Goal: Task Accomplishment & Management: Manage account settings

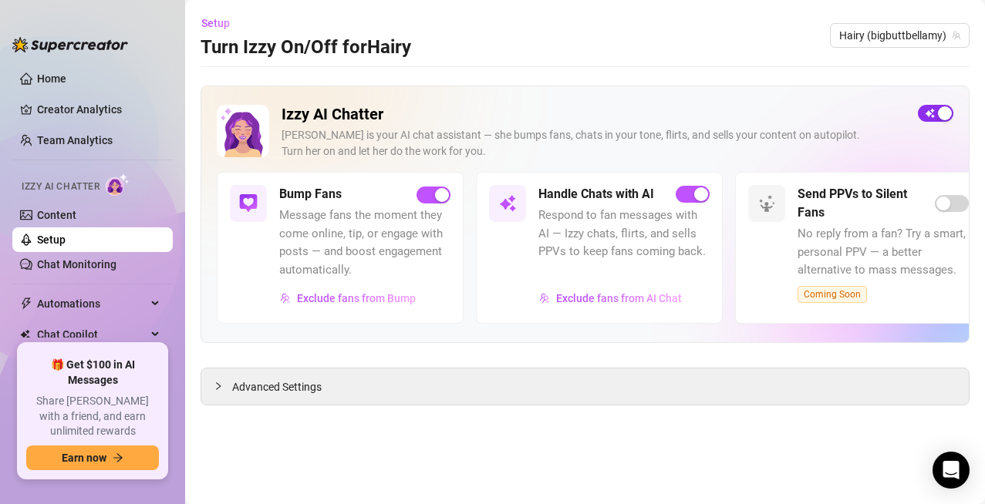
click at [945, 116] on div "button" at bounding box center [945, 113] width 14 height 14
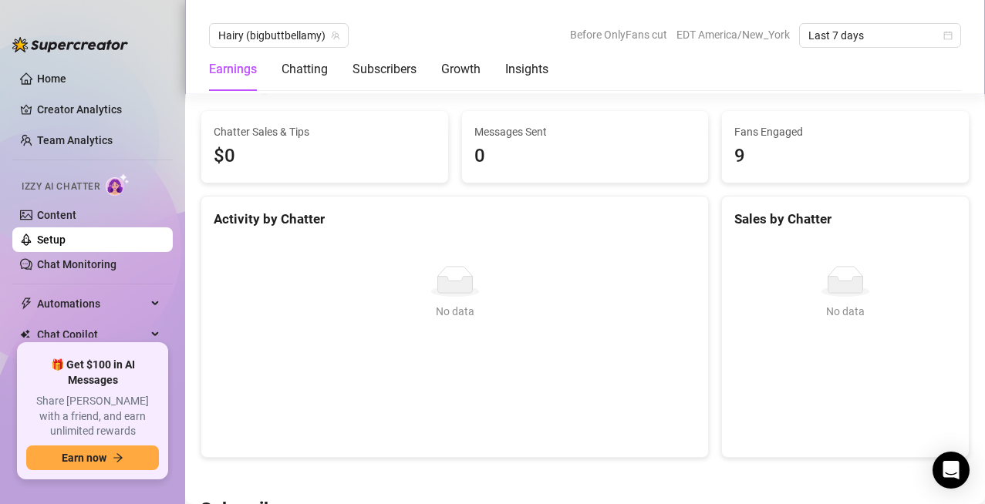
scroll to position [617, 0]
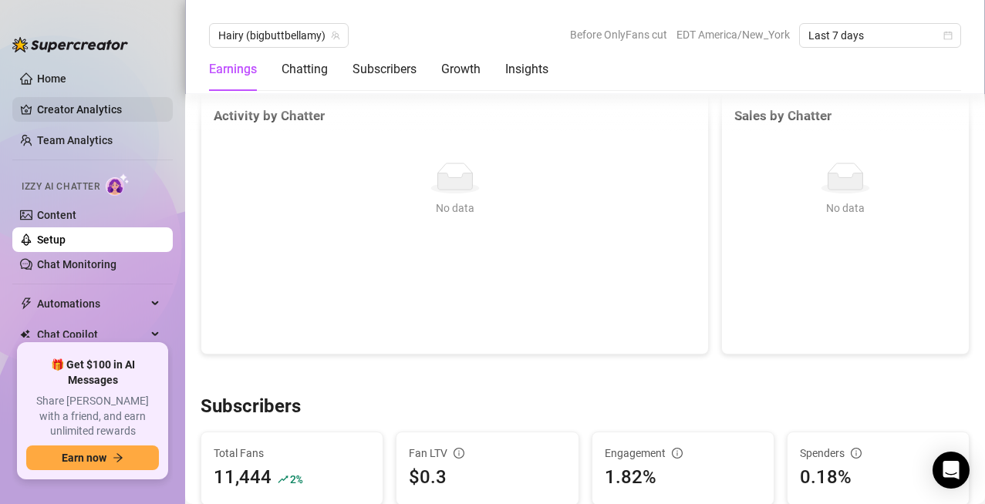
click at [69, 109] on link "Creator Analytics" at bounding box center [98, 109] width 123 height 25
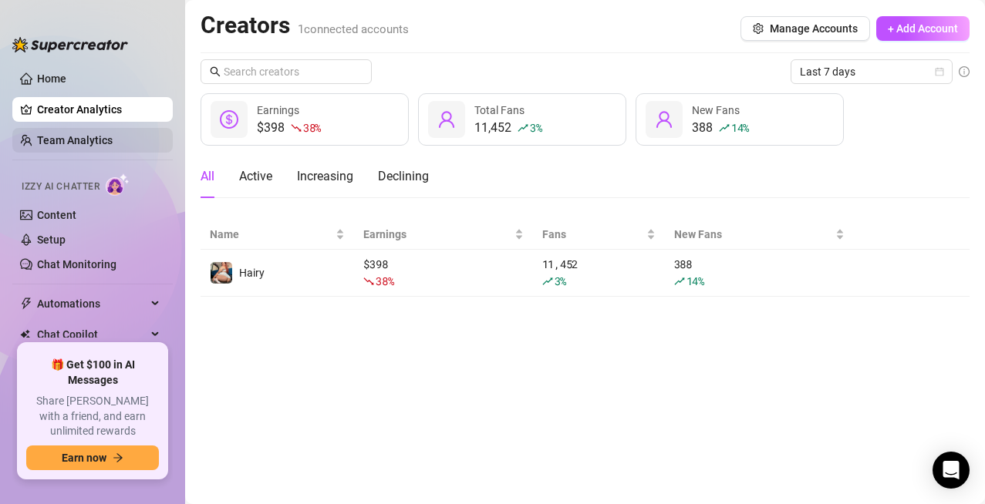
click at [37, 147] on link "Team Analytics" at bounding box center [75, 140] width 76 height 12
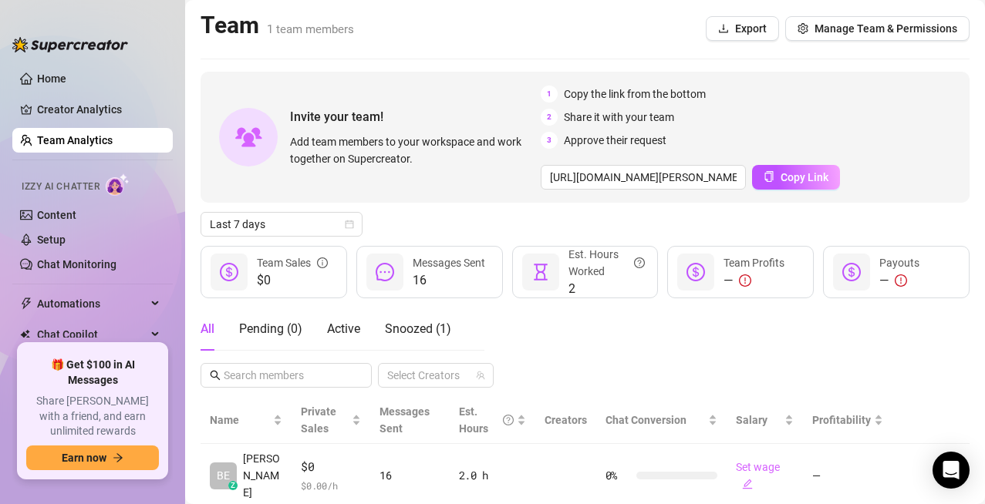
scroll to position [35, 0]
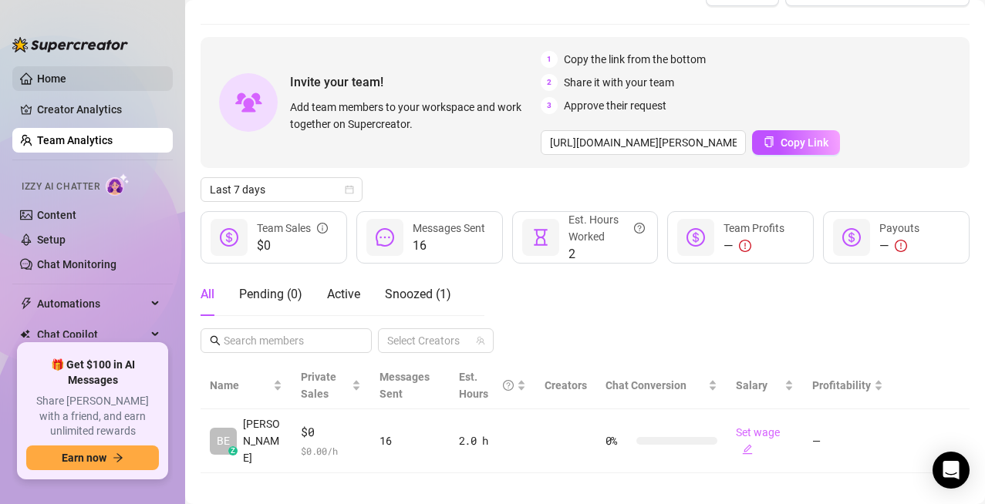
click at [52, 76] on link "Home" at bounding box center [51, 78] width 29 height 12
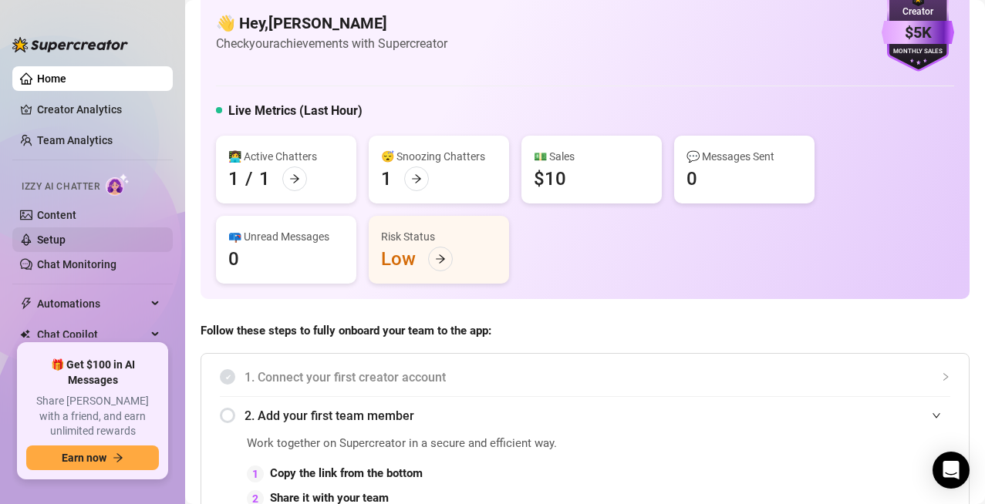
click at [66, 244] on link "Setup" at bounding box center [51, 240] width 29 height 12
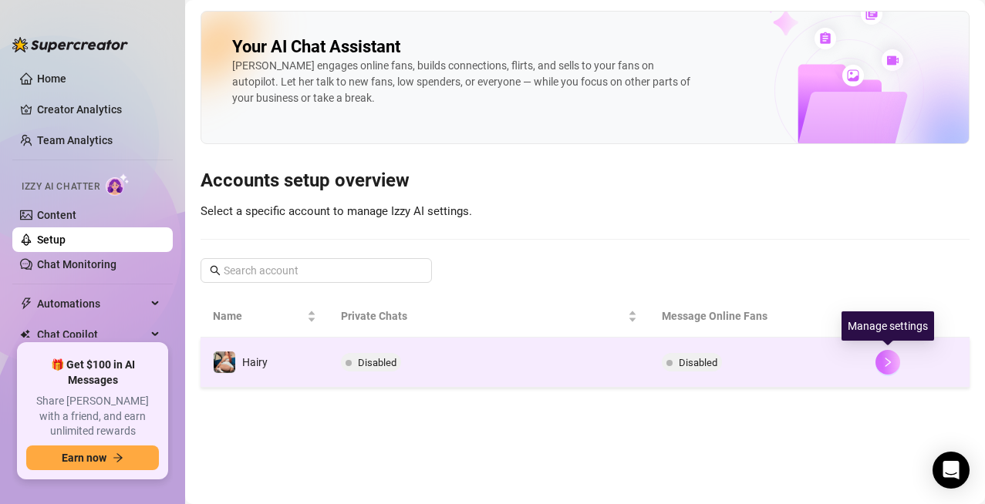
click at [888, 365] on icon "right" at bounding box center [887, 362] width 11 height 11
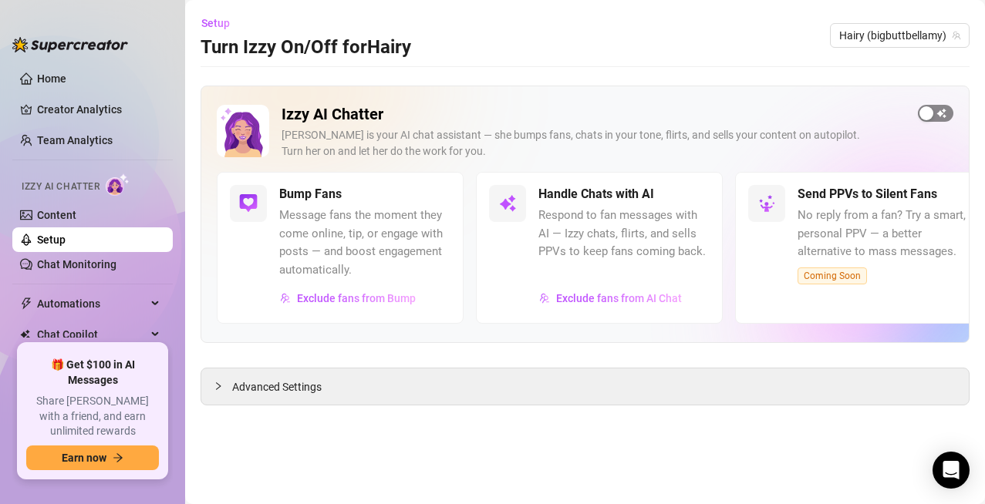
click at [924, 116] on div "button" at bounding box center [926, 113] width 14 height 14
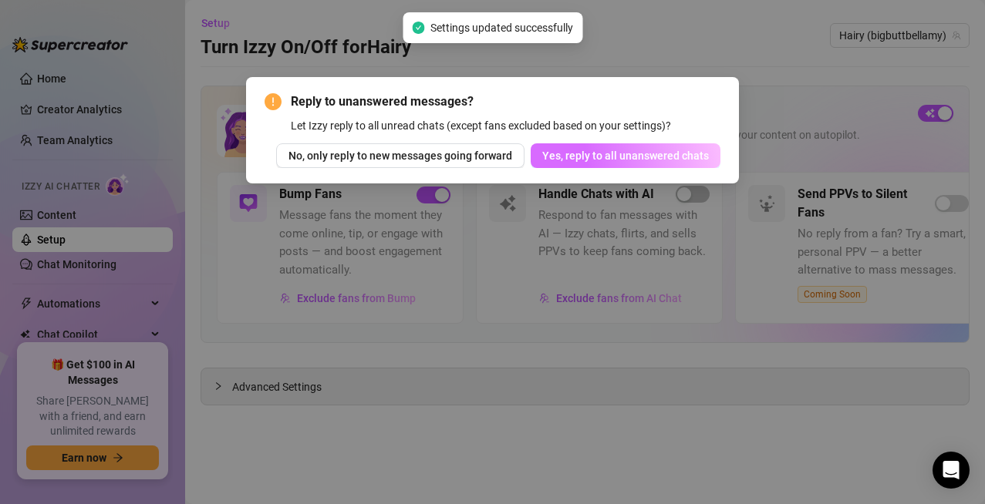
click at [634, 163] on button "Yes, reply to all unanswered chats" at bounding box center [625, 155] width 190 height 25
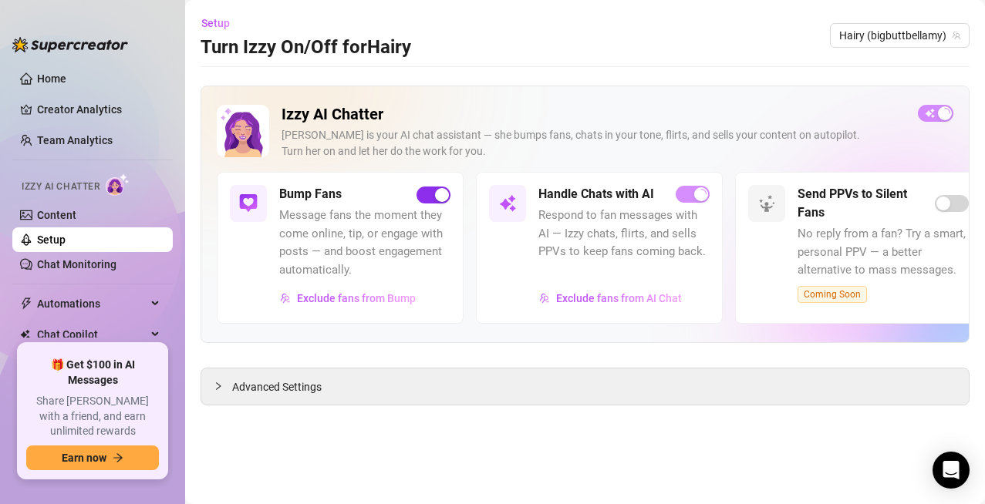
click at [443, 194] on div "button" at bounding box center [442, 195] width 14 height 14
click at [652, 304] on span "Exclude fans from AI Chat" at bounding box center [619, 298] width 126 height 12
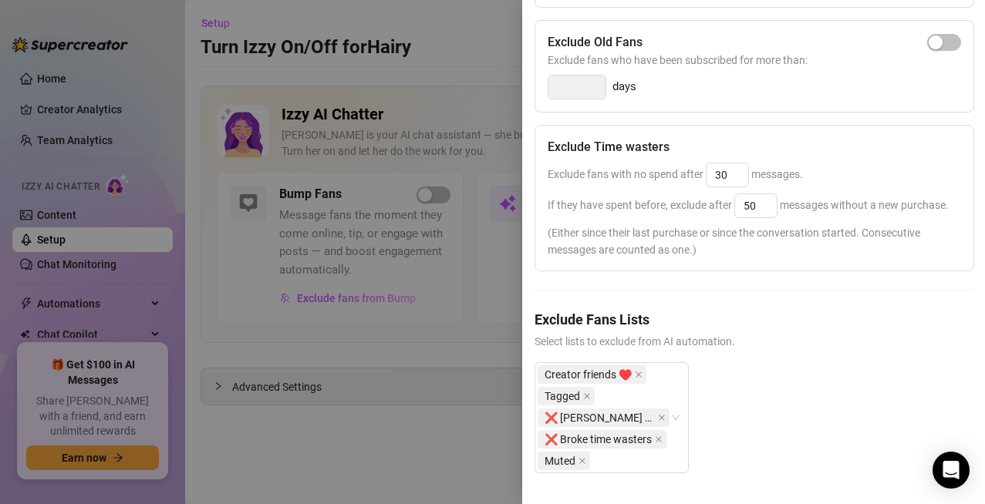
scroll to position [406, 0]
click at [659, 436] on icon "close" at bounding box center [658, 439] width 6 height 6
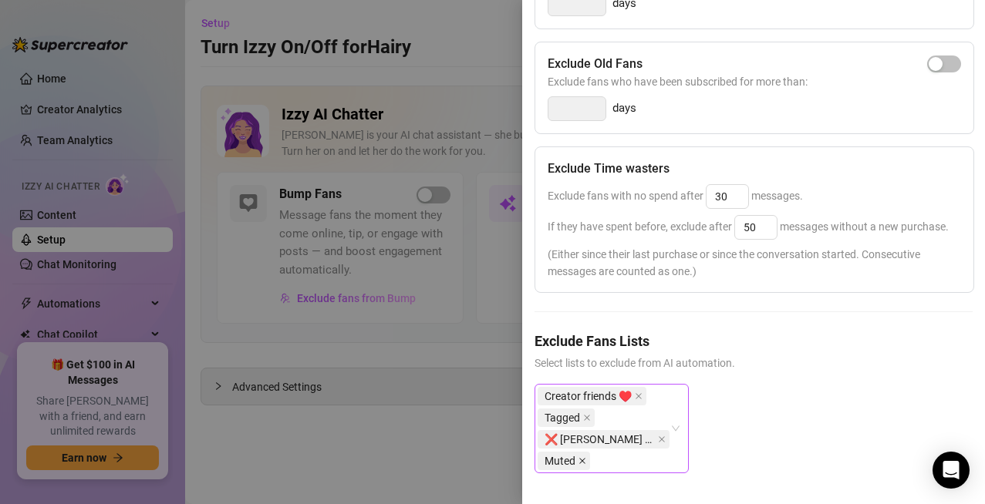
click at [583, 457] on icon "close" at bounding box center [582, 461] width 8 height 8
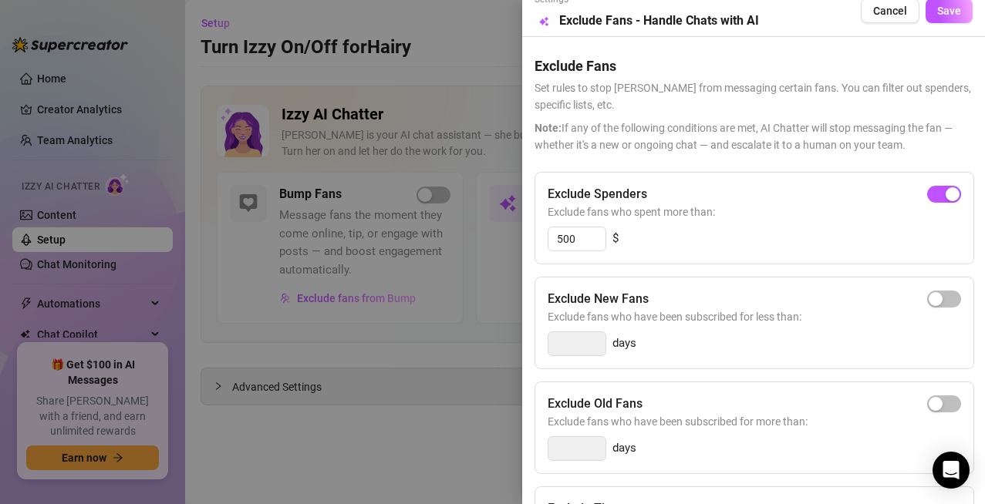
scroll to position [0, 0]
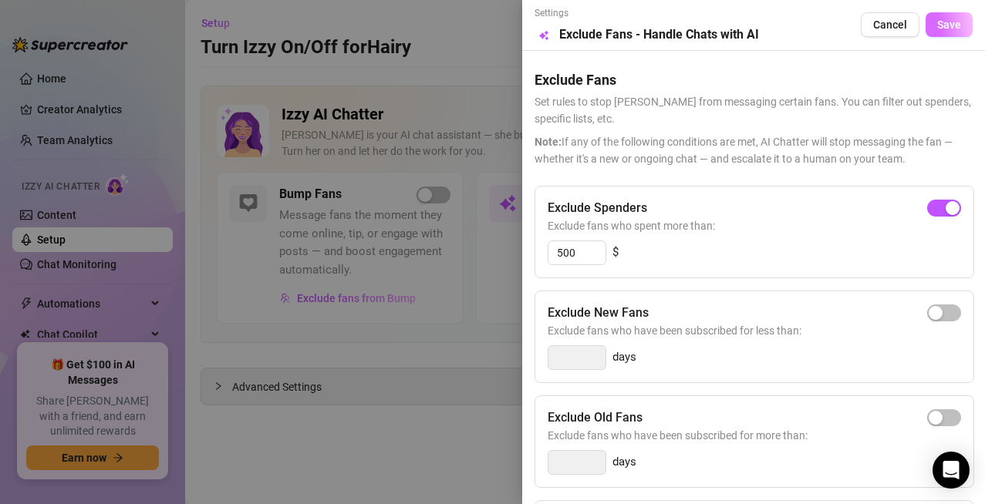
click at [937, 31] on span "Save" at bounding box center [949, 25] width 24 height 12
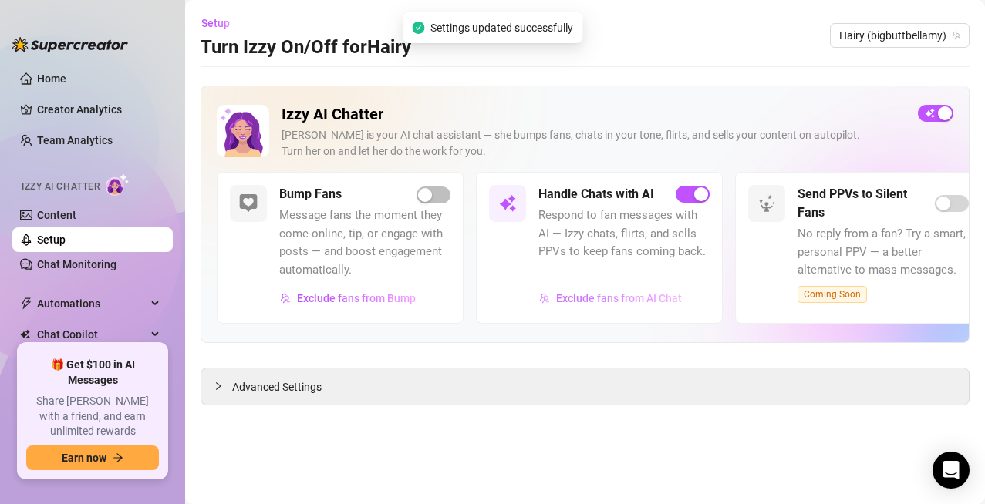
click at [661, 301] on span "Exclude fans from AI Chat" at bounding box center [619, 298] width 126 height 12
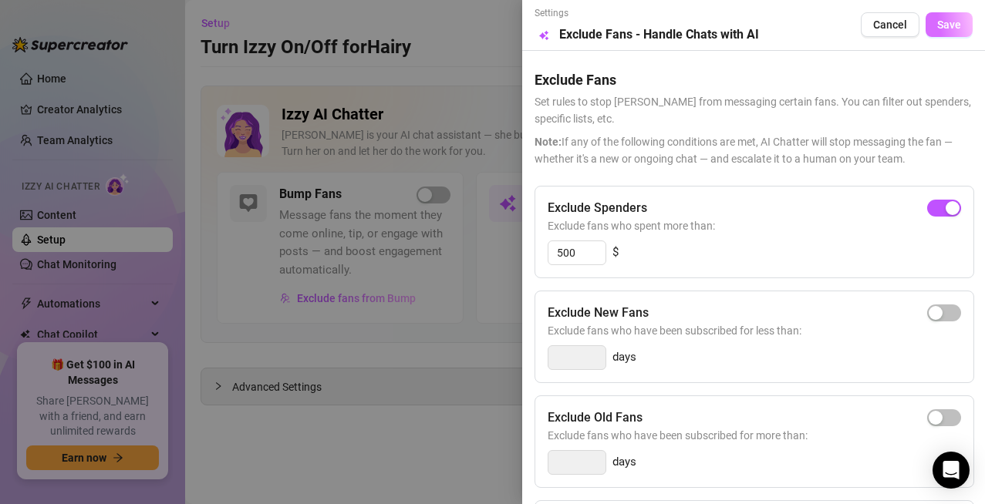
click at [937, 27] on span "Save" at bounding box center [949, 25] width 24 height 12
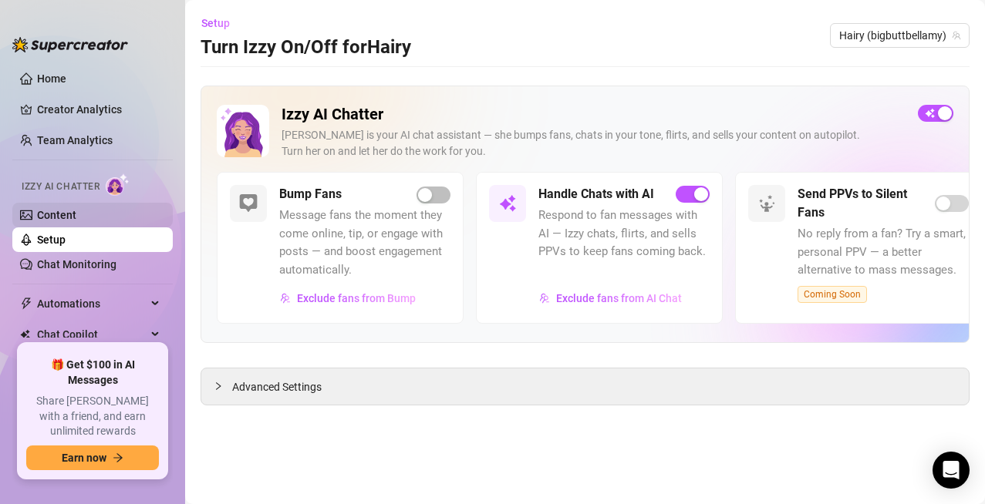
click at [72, 214] on link "Content" at bounding box center [56, 215] width 39 height 12
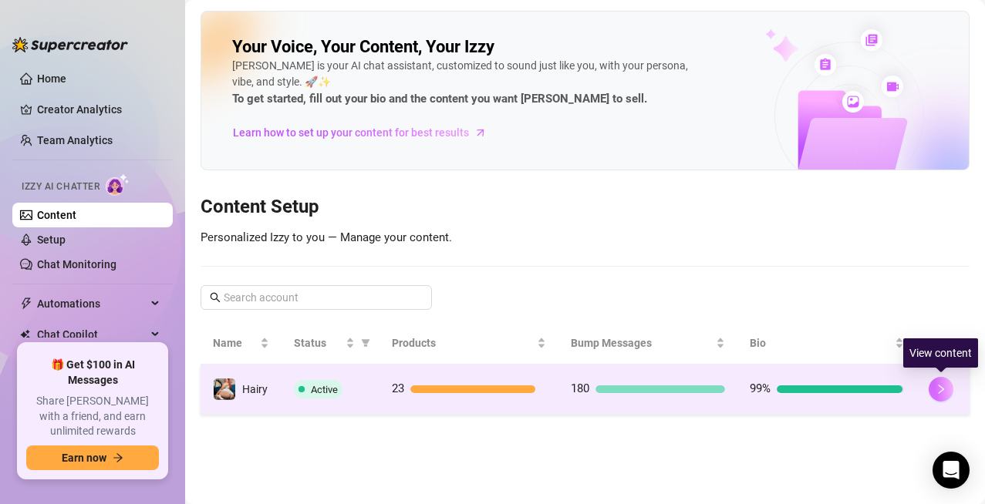
click at [936, 382] on button "button" at bounding box center [940, 389] width 25 height 25
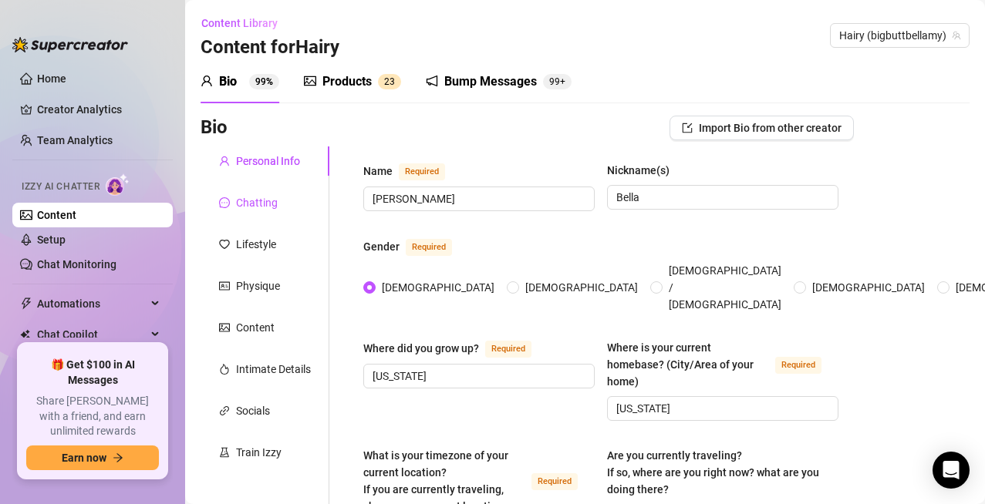
click at [268, 198] on div "Chatting" at bounding box center [257, 202] width 42 height 17
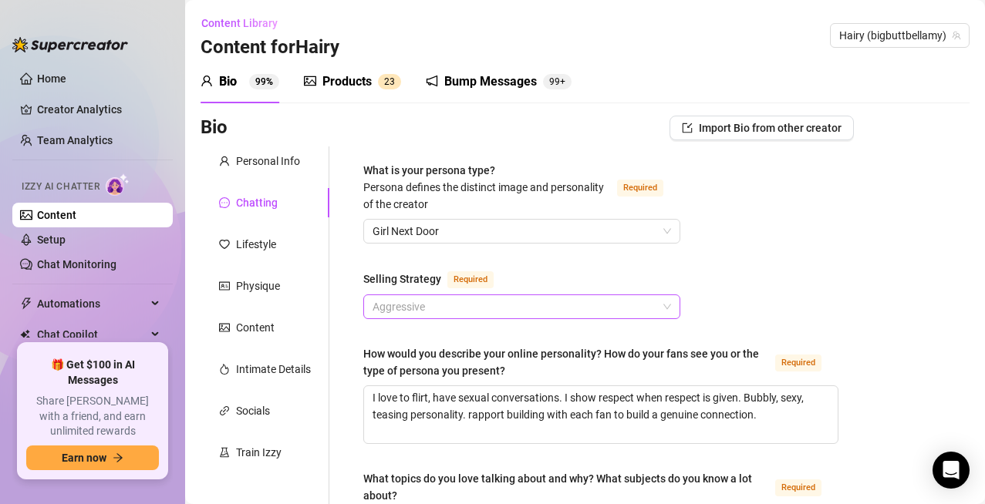
click at [659, 305] on span "Aggressive" at bounding box center [521, 306] width 298 height 23
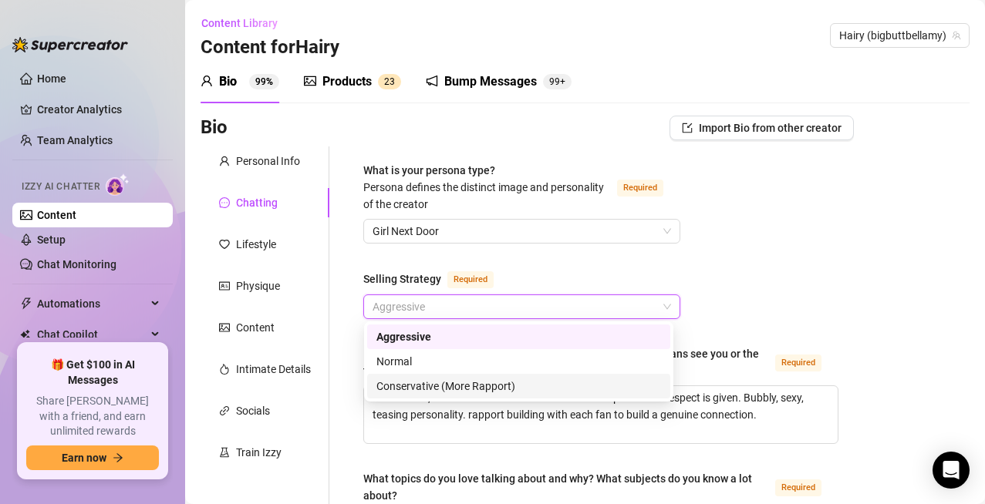
click at [456, 385] on div "Conservative (More Rapport)" at bounding box center [518, 386] width 285 height 17
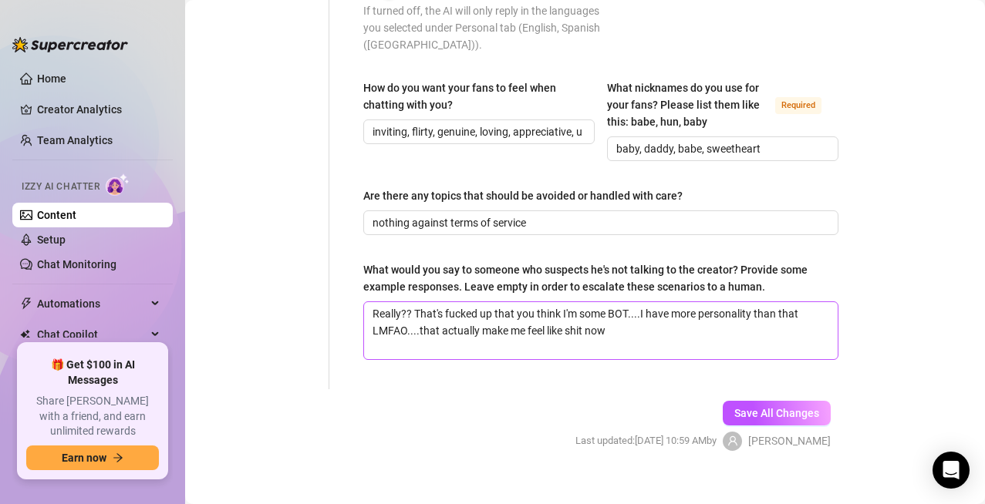
scroll to position [1042, 0]
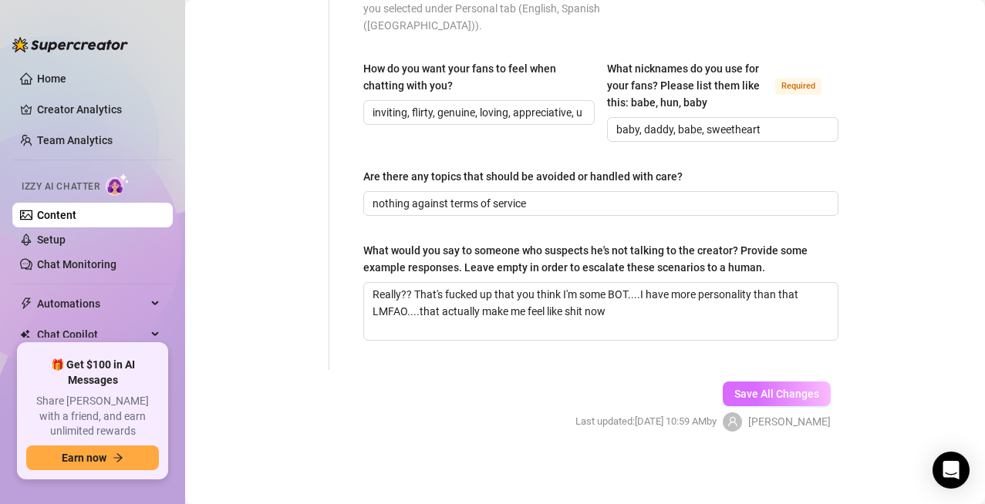
click at [751, 397] on span "Save All Changes" at bounding box center [776, 394] width 85 height 12
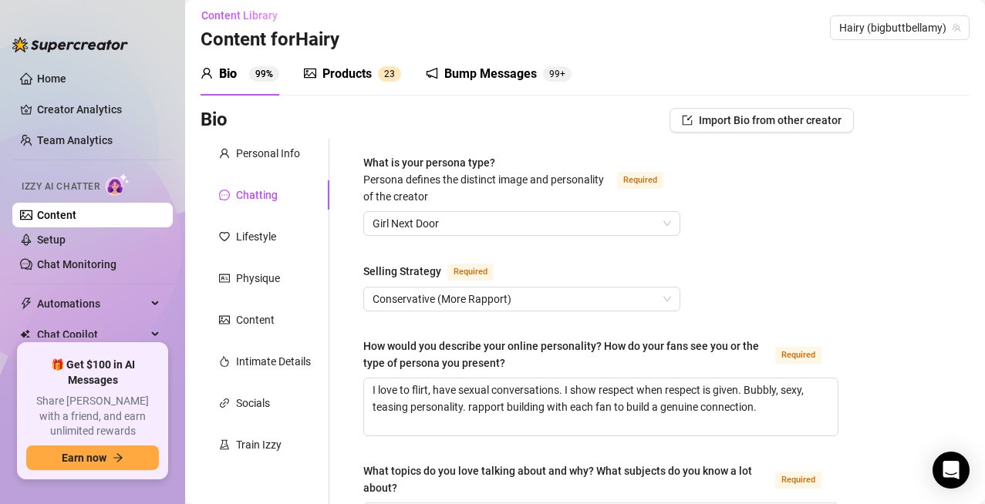
scroll to position [0, 0]
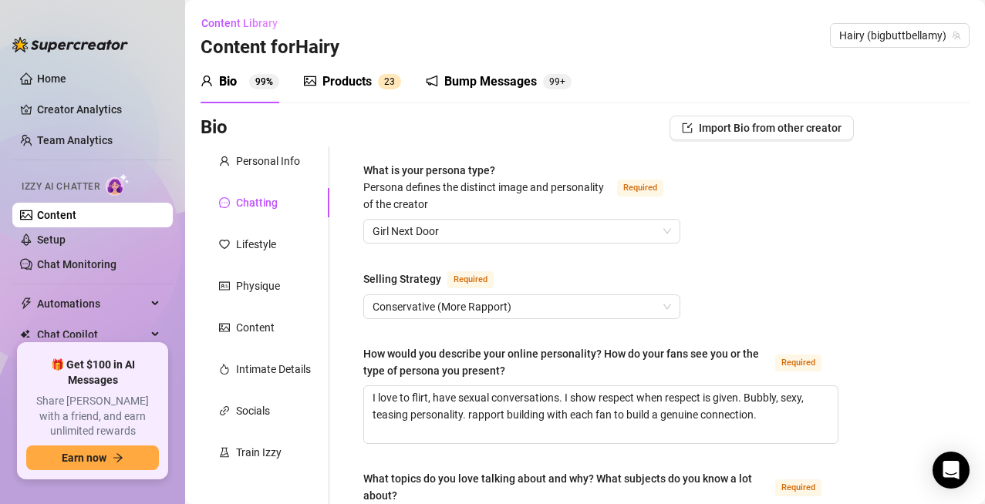
click at [368, 82] on div "Products" at bounding box center [346, 81] width 49 height 19
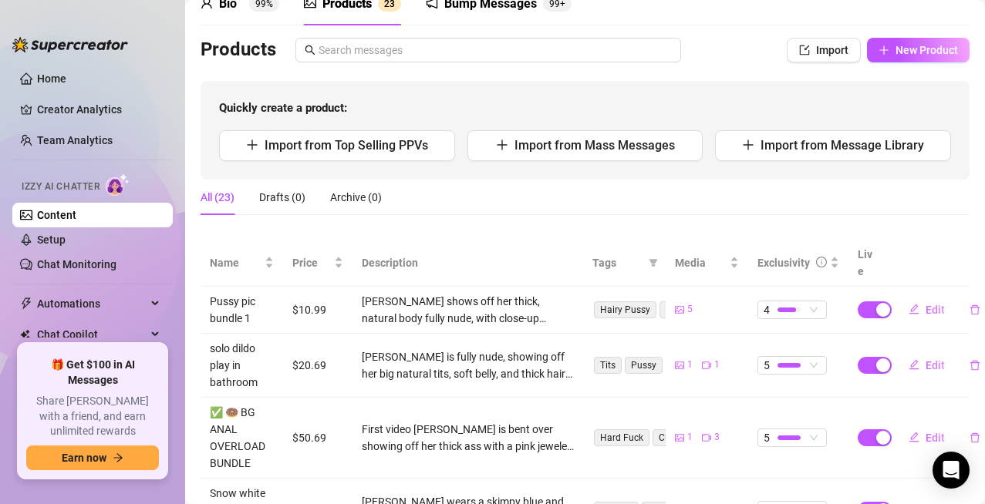
scroll to position [77, 0]
click at [948, 468] on icon "Open Intercom Messenger" at bounding box center [950, 470] width 18 height 20
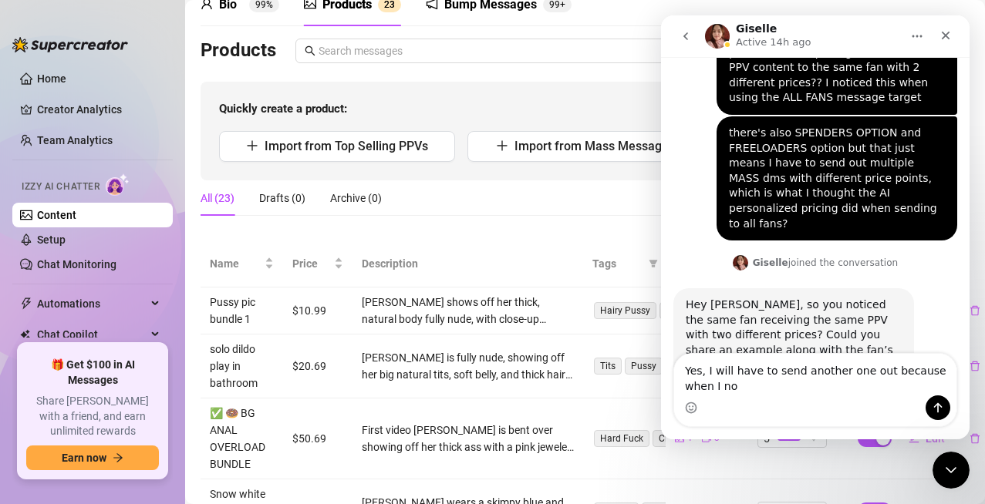
scroll to position [857, 0]
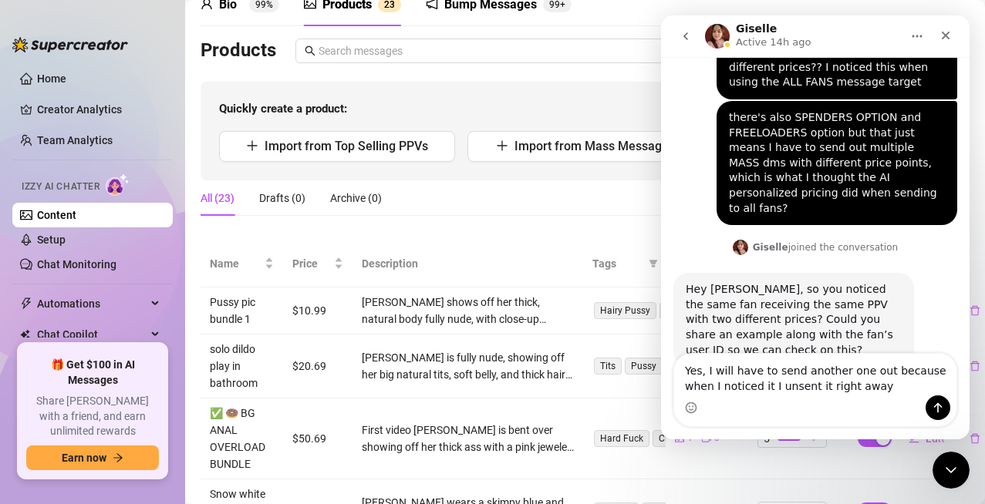
type textarea "Yes, I will have to send another one out because when I noticed it I unsent it …"
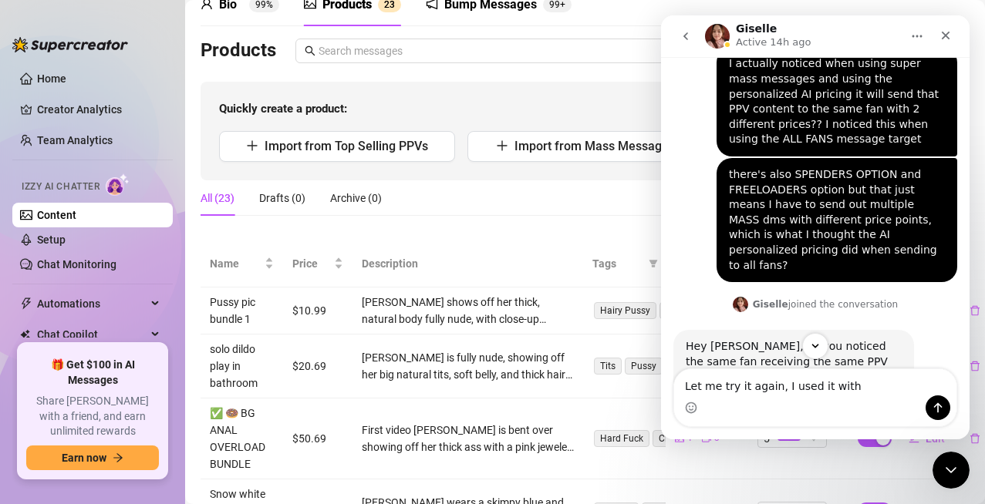
scroll to position [959, 0]
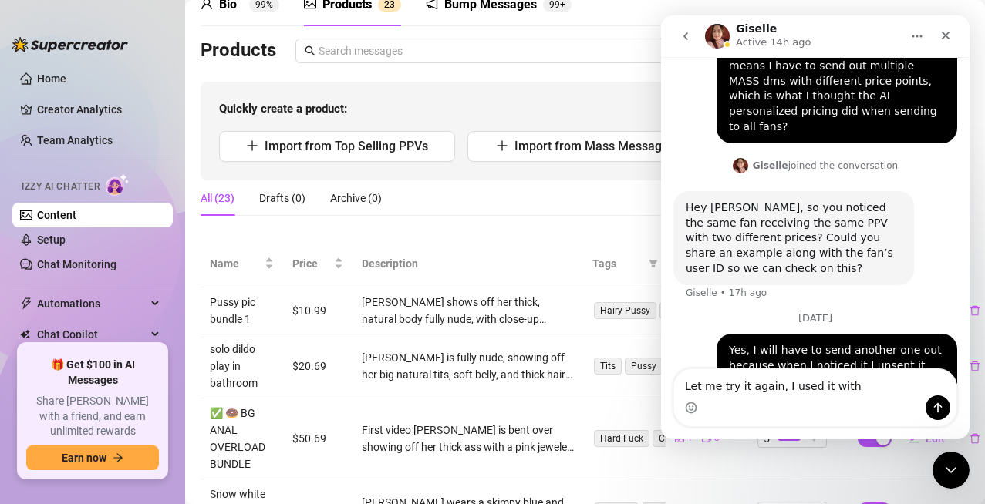
drag, startPoint x: 846, startPoint y: 384, endPoint x: 776, endPoint y: 392, distance: 69.9
click at [776, 392] on textarea "Let me try it again, I used it with" at bounding box center [815, 382] width 282 height 26
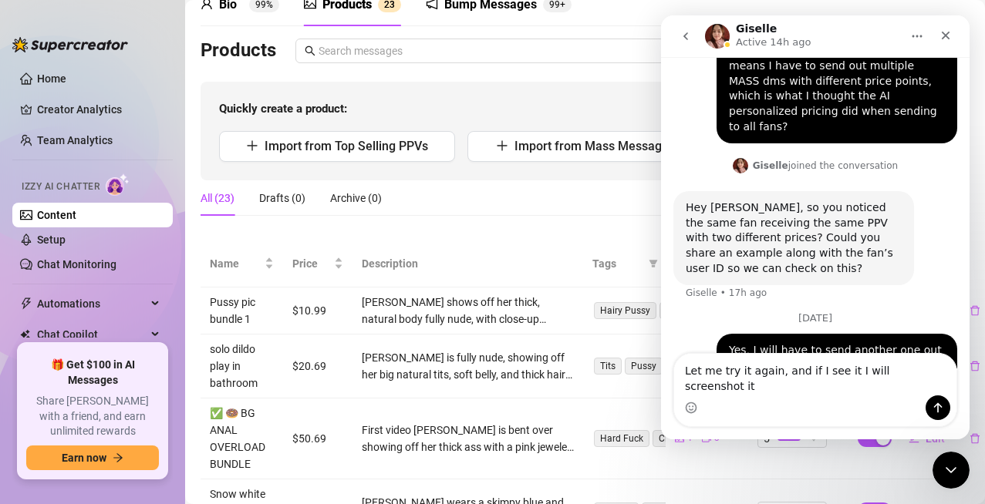
type textarea "Let me try it again, and if I see it I will screenshot it"
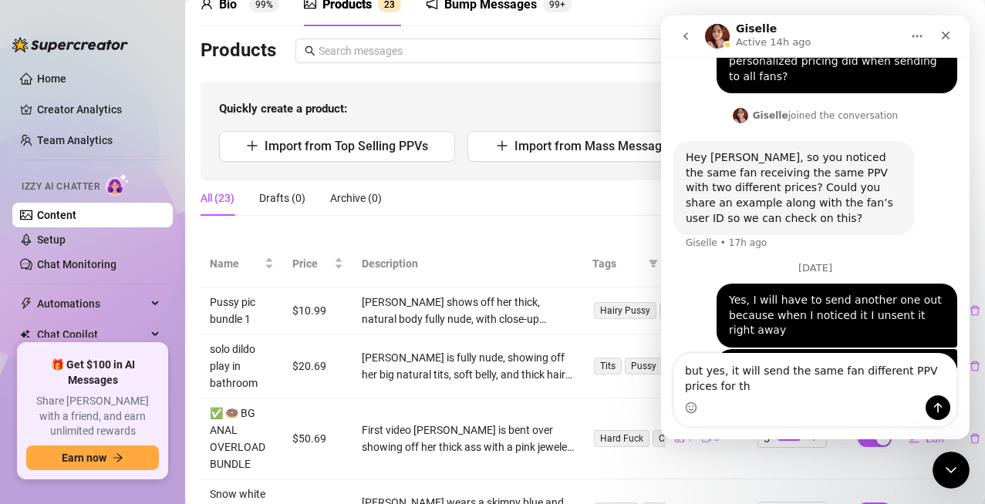
scroll to position [1025, 0]
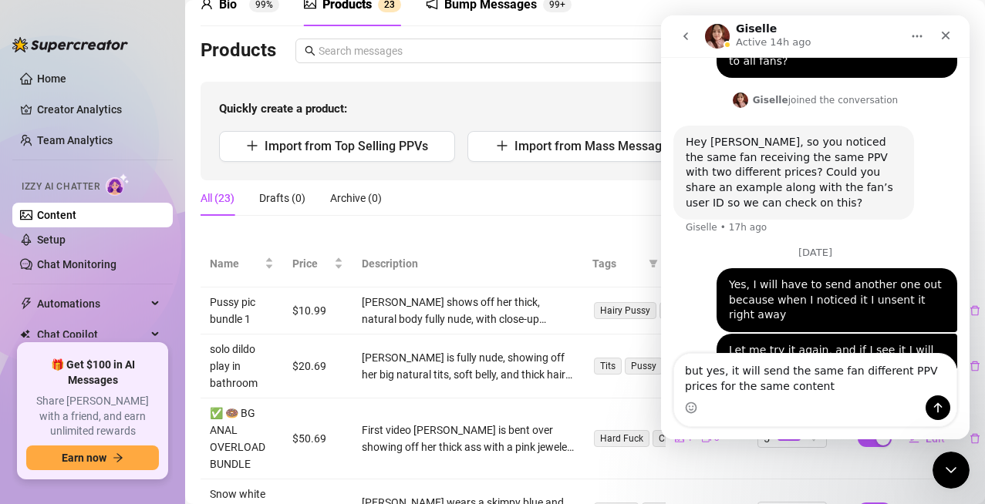
type textarea "but yes, it will send the same fan different PPV prices for the same content"
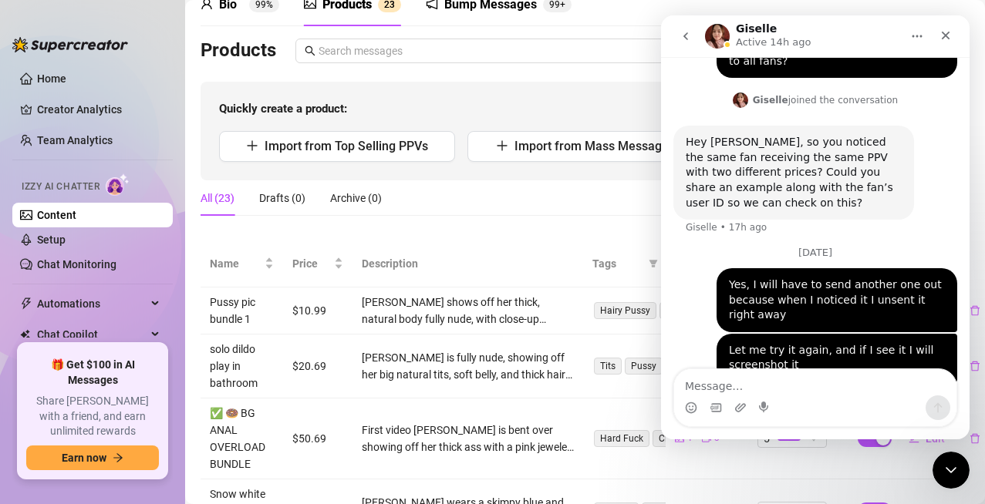
scroll to position [1059, 0]
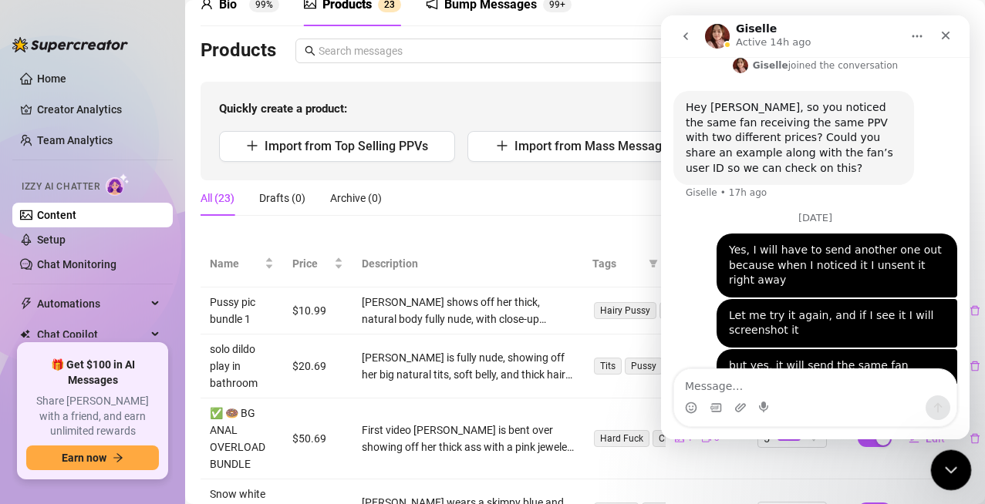
click at [951, 464] on icon "Close Intercom Messenger" at bounding box center [948, 468] width 19 height 19
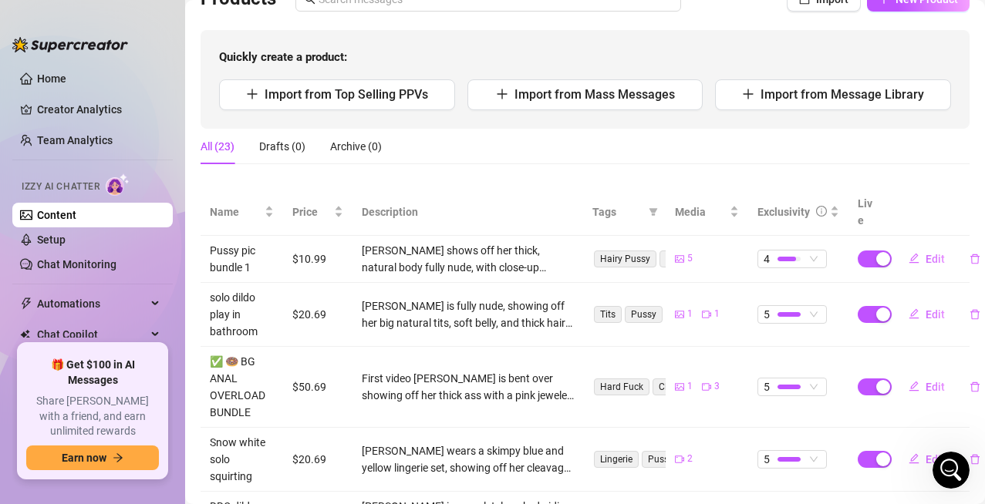
scroll to position [99, 0]
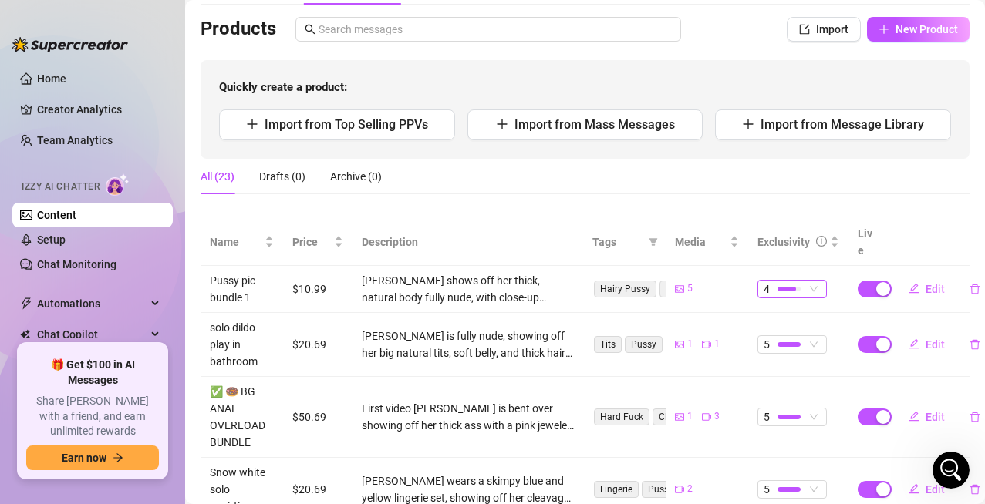
click at [803, 281] on span "4" at bounding box center [791, 289] width 57 height 17
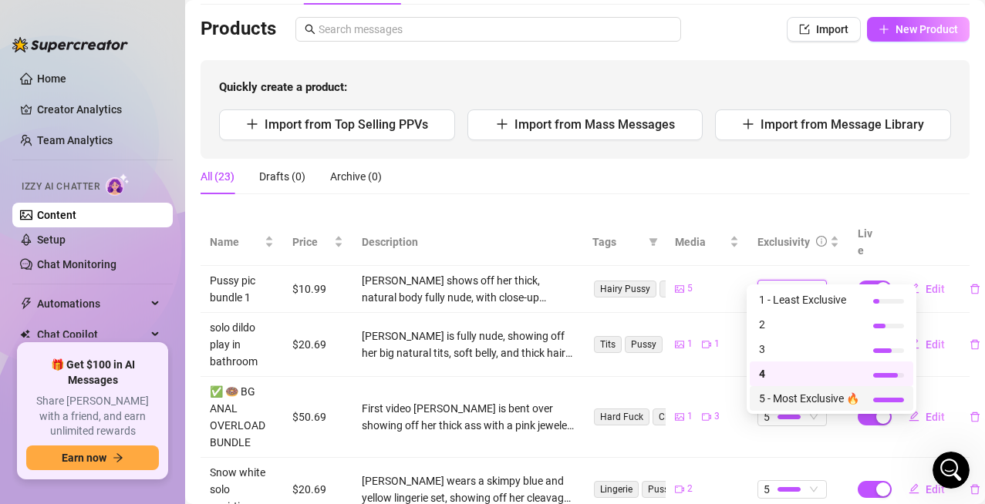
click at [778, 399] on span "5 - Most Exclusive 🔥" at bounding box center [809, 398] width 100 height 17
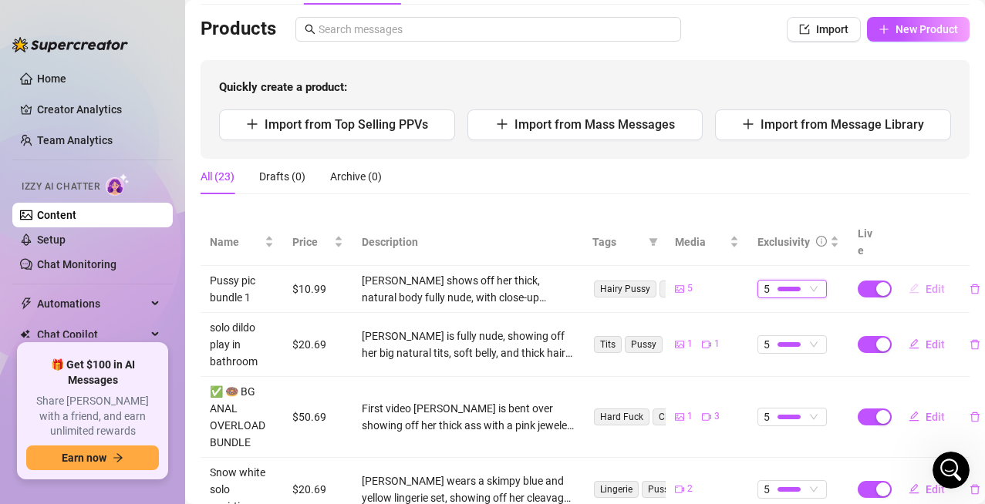
click at [909, 277] on button "Edit" at bounding box center [926, 289] width 61 height 25
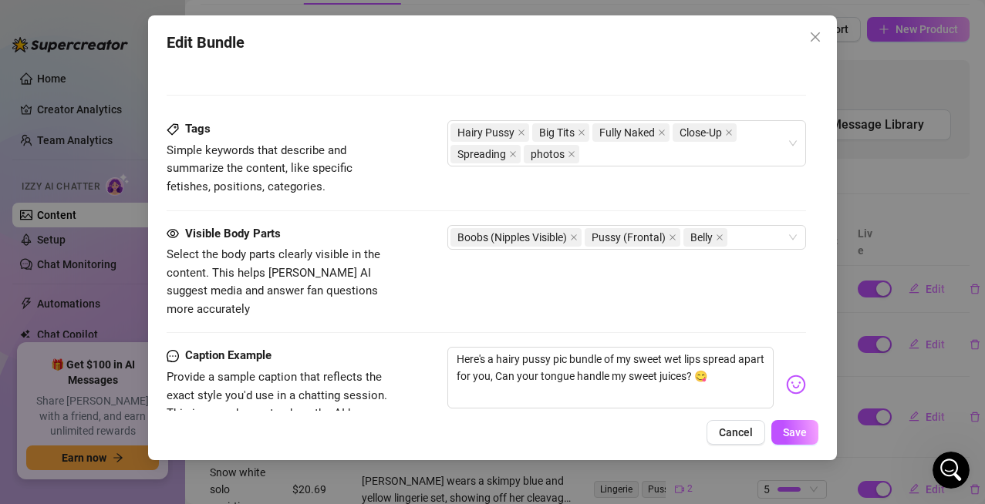
scroll to position [848, 0]
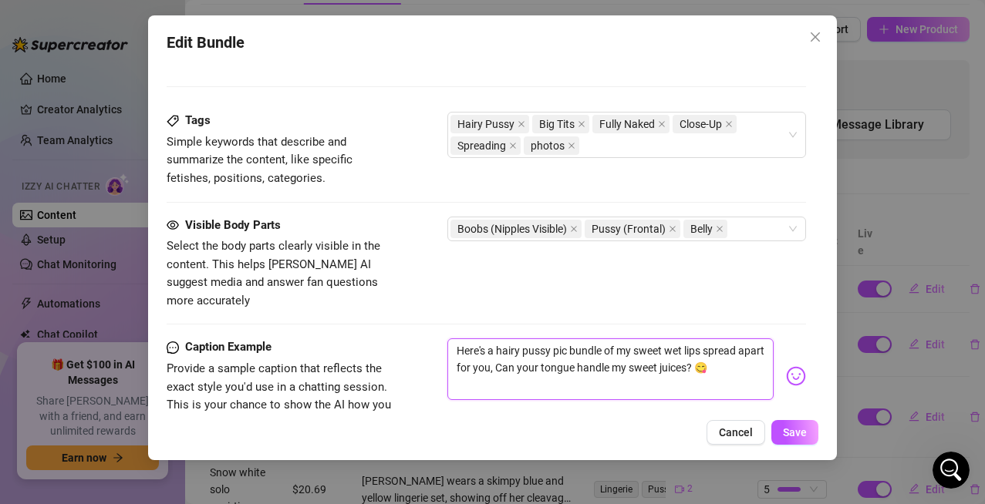
click at [567, 338] on textarea "Here's a hairy pussy pic bundle of my sweet wet lips spread apart for you, Can …" at bounding box center [610, 369] width 327 height 62
type textarea "Here's a hairy pussy pict bundle of my sweet wet lips spread apart for you, Can…"
type textarea "Here's a hairy pussy pictu bundle of my sweet wet lips spread apart for you, Ca…"
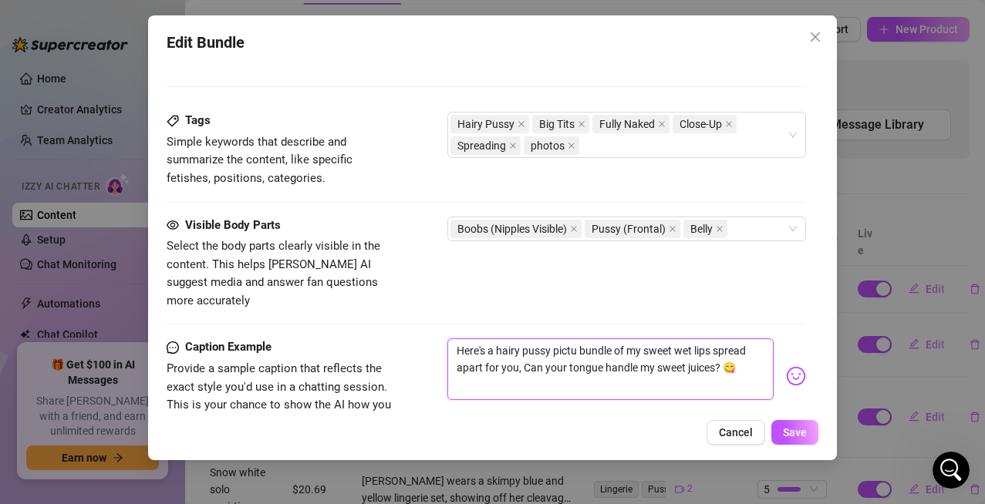
type textarea "Here's a hairy pussy pictur bundle of my sweet wet lips spread apart for you, C…"
type textarea "Here's a hairy pussy picture bundle of my sweet wet lips spread apart for you, …"
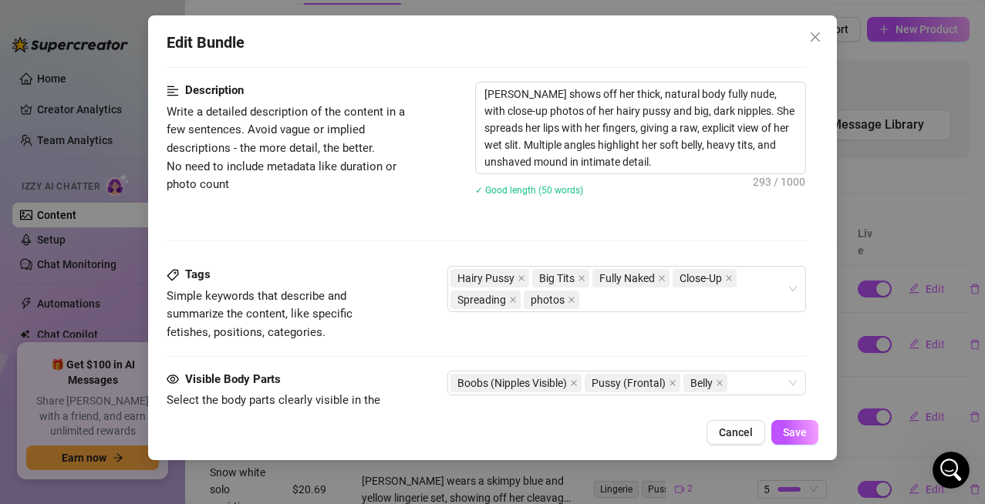
scroll to position [617, 0]
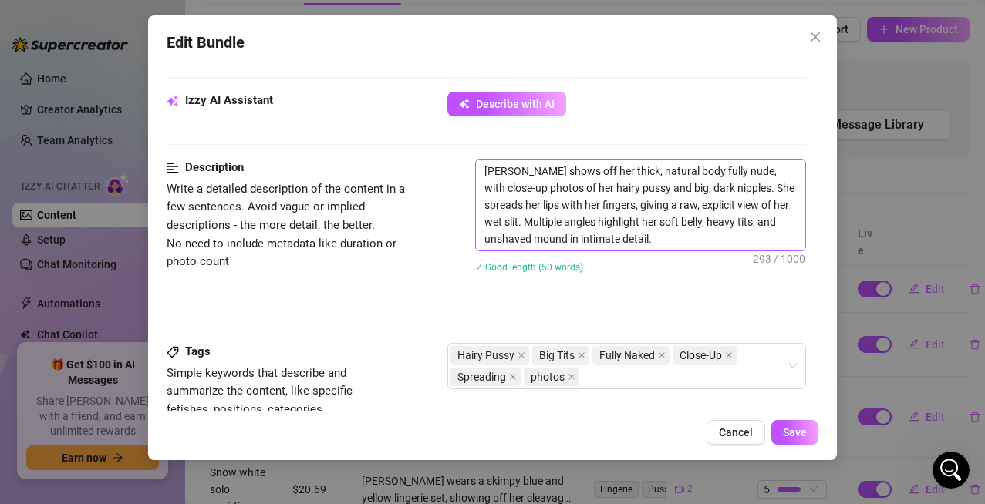
type textarea "Here's a hairy pussy picture bundle of my sweet wet lips spread apart for you, …"
drag, startPoint x: 559, startPoint y: 189, endPoint x: 530, endPoint y: 190, distance: 29.3
click at [530, 190] on textarea "[PERSON_NAME] shows off her thick, natural body fully nude, with close-up photo…" at bounding box center [641, 205] width 330 height 91
type textarea "[PERSON_NAME] shows off her thick, natural body fully nude, with close-up p of …"
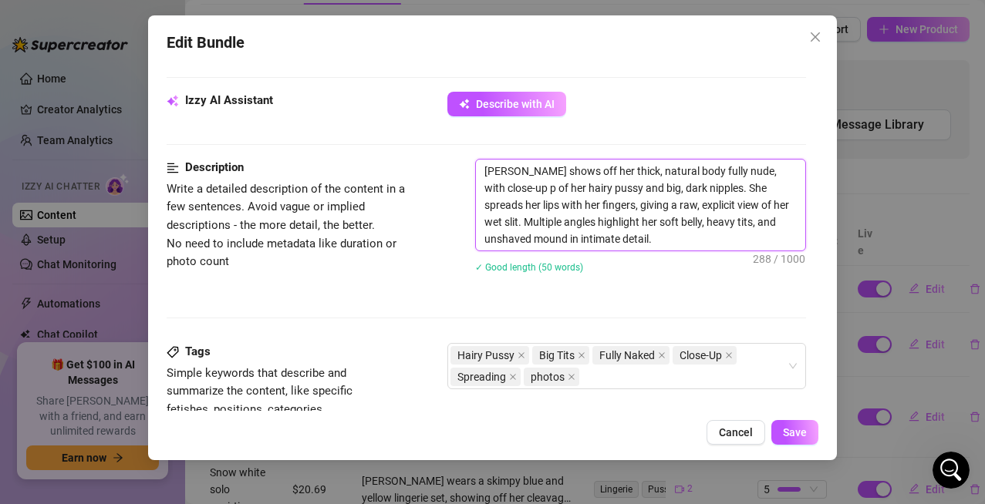
type textarea "[PERSON_NAME] shows off her thick, natural body fully nude, with close-up pi of…"
type textarea "[PERSON_NAME] shows off her thick, natural body fully nude, with close-up pic o…"
type textarea "[PERSON_NAME] shows off her thick, natural body fully nude, with close-up pict …"
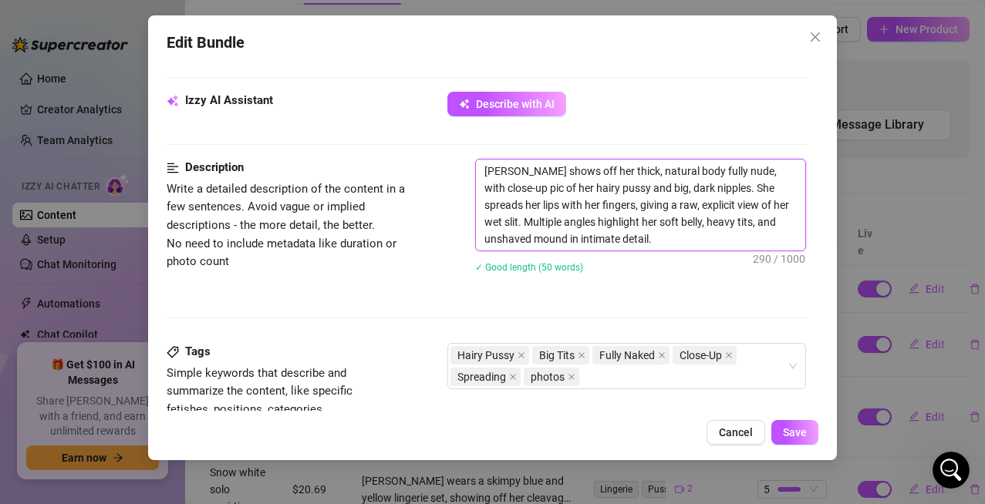
type textarea "[PERSON_NAME] shows off her thick, natural body fully nude, with close-up pict …"
type textarea "[PERSON_NAME] shows off her thick, natural body fully nude, with close-up pictu…"
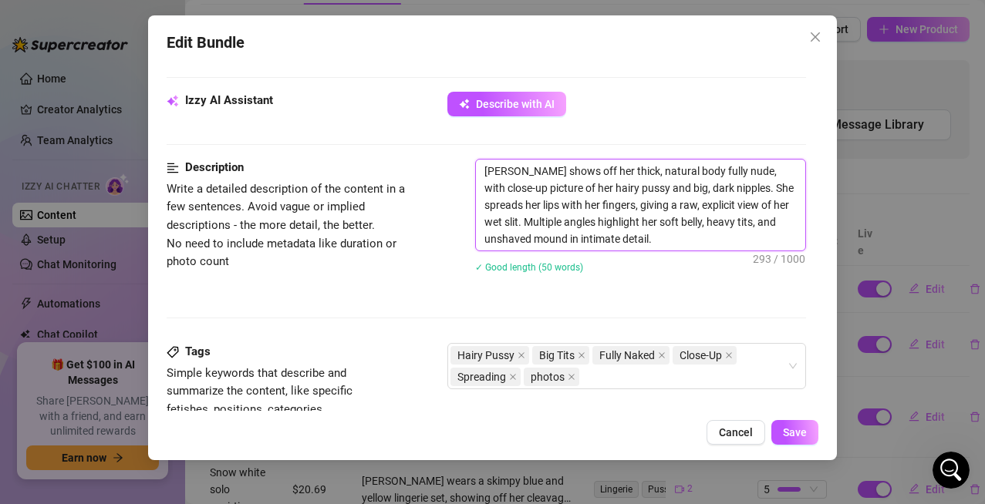
type textarea "[PERSON_NAME] shows off her thick, natural body fully nude, with close-up pictu…"
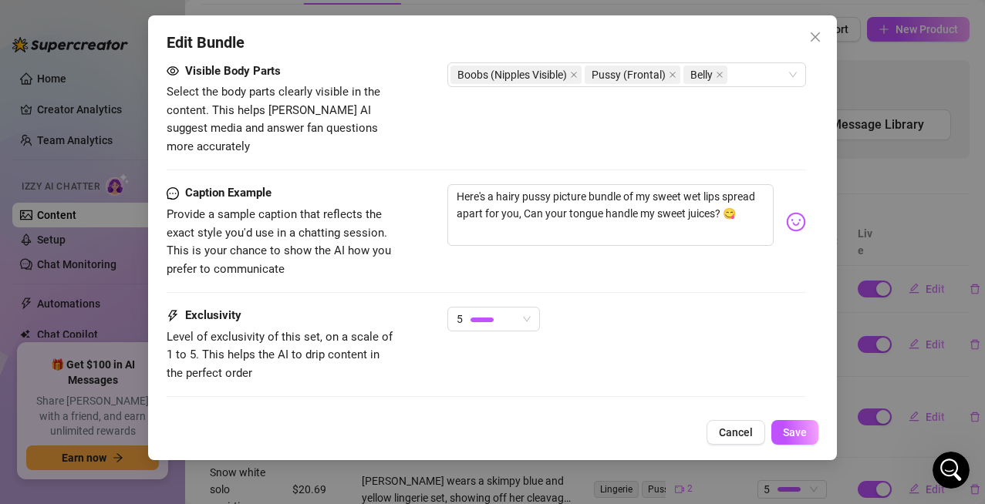
scroll to position [1070, 0]
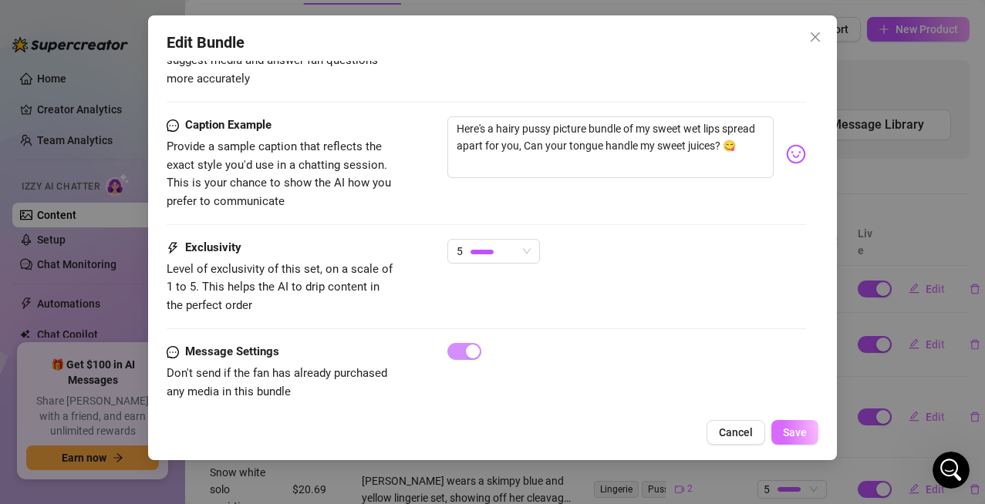
type textarea "[PERSON_NAME] shows off her thick, natural body fully nude, with close-up pictu…"
click at [801, 440] on button "Save" at bounding box center [794, 432] width 47 height 25
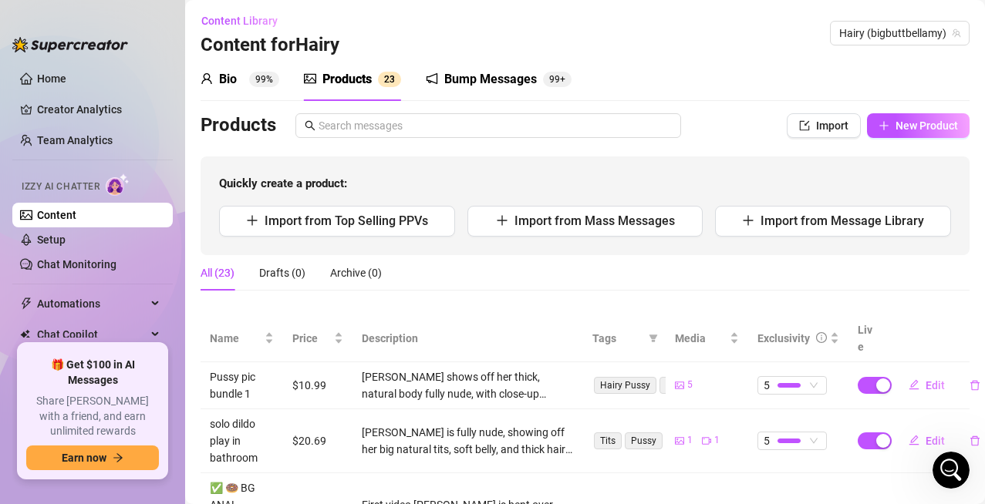
scroll to position [0, 0]
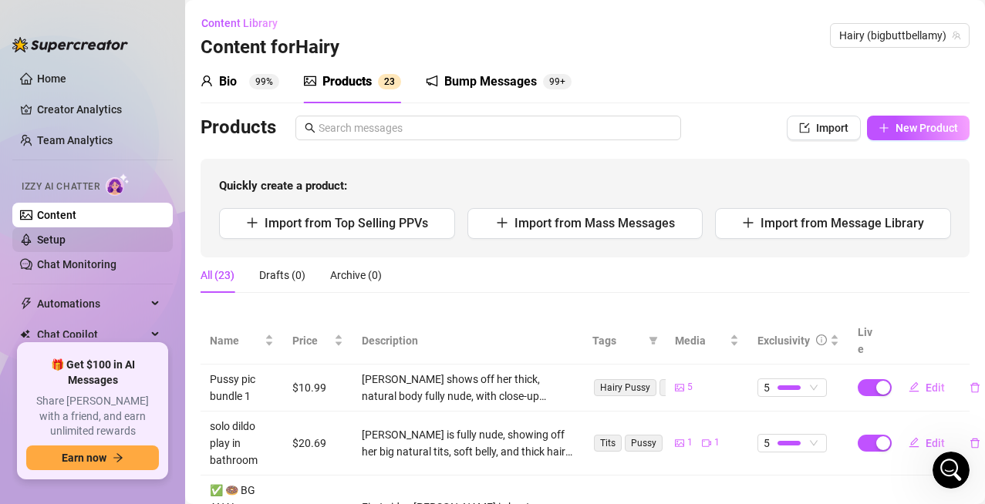
click at [62, 238] on link "Setup" at bounding box center [51, 240] width 29 height 12
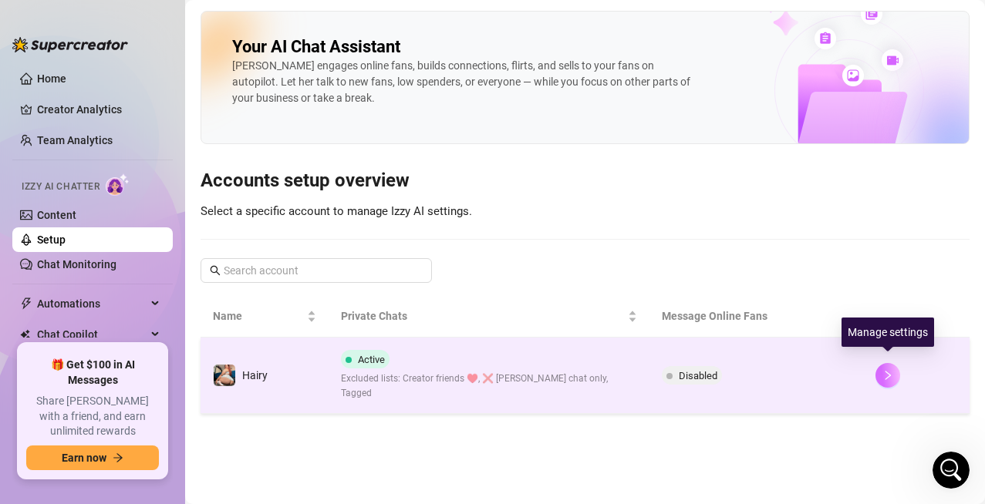
click at [885, 376] on button "button" at bounding box center [887, 375] width 25 height 25
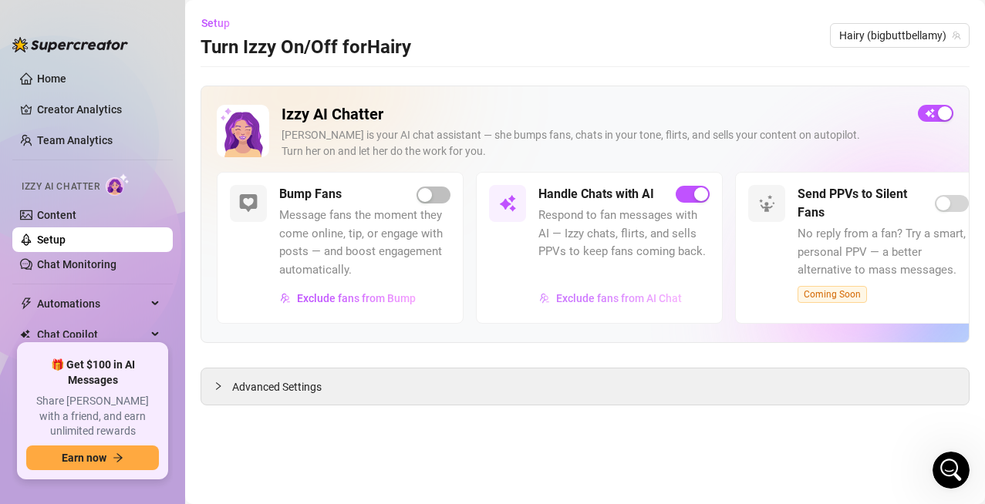
click at [631, 299] on span "Exclude fans from AI Chat" at bounding box center [619, 298] width 126 height 12
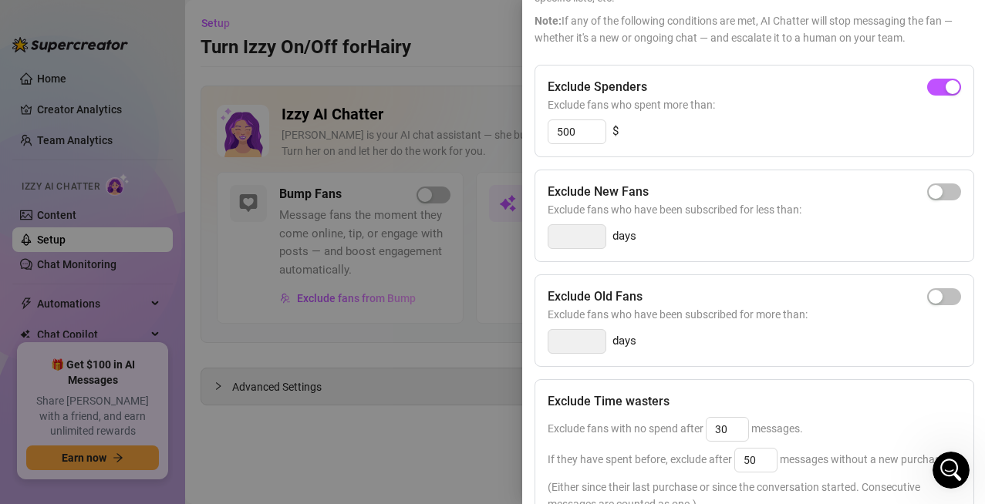
scroll to position [362, 0]
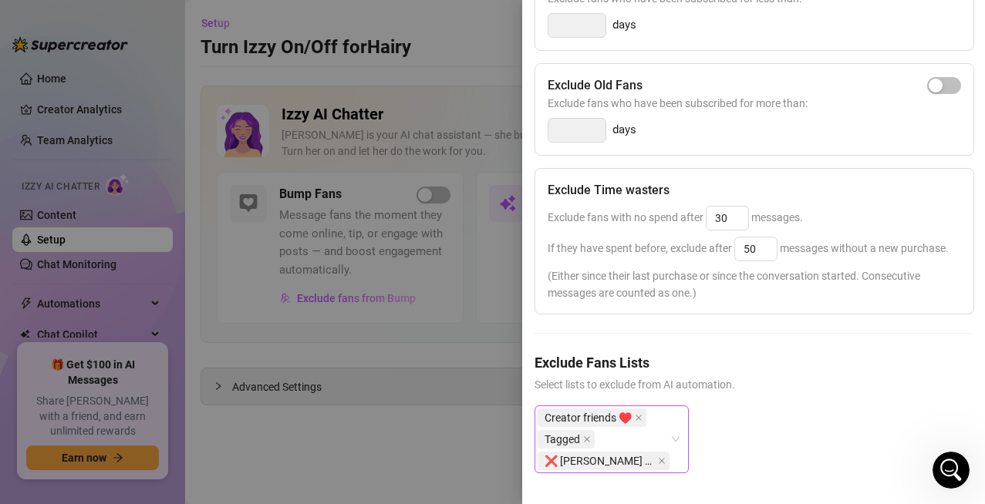
click at [676, 454] on div "Creator friends ♥️ Tagged ❌ [PERSON_NAME] chat only" at bounding box center [611, 440] width 154 height 68
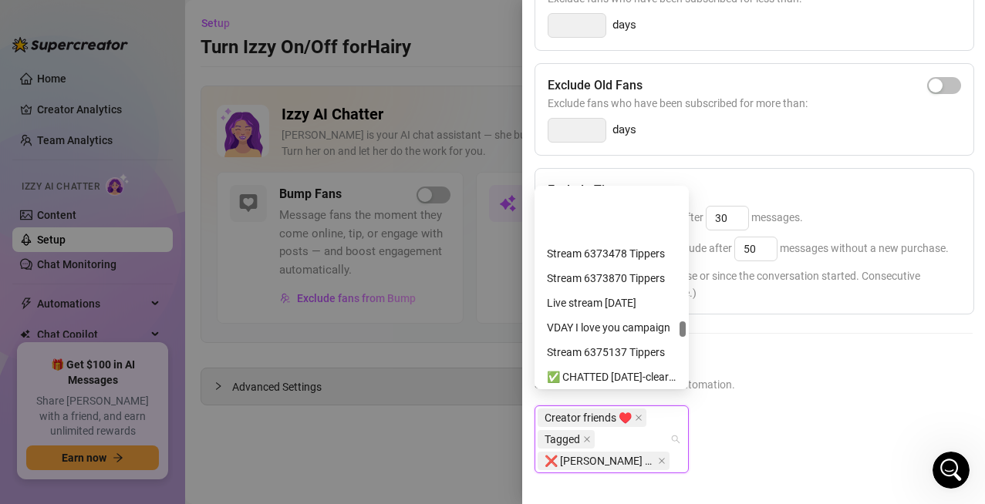
scroll to position [3701, 0]
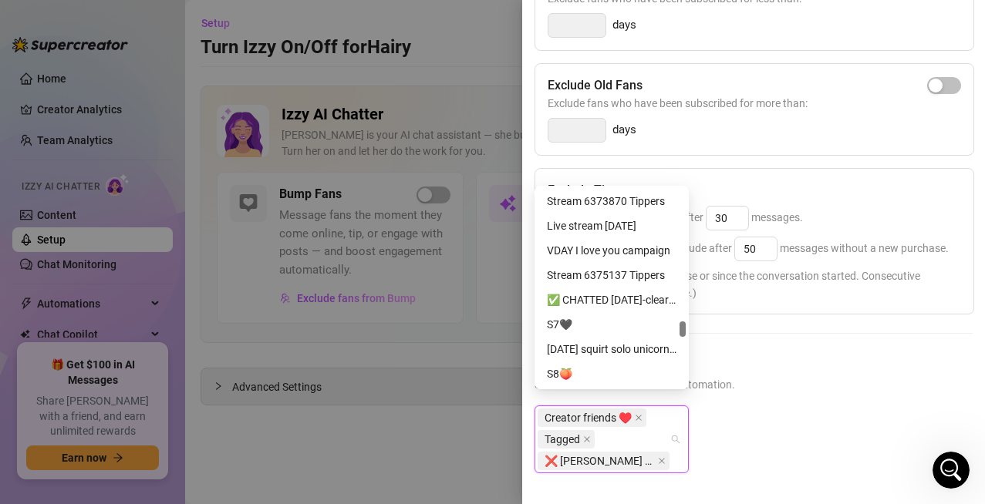
click at [608, 302] on div "✅ CHATTED [DATE]-clear out every 7AM" at bounding box center [612, 299] width 130 height 17
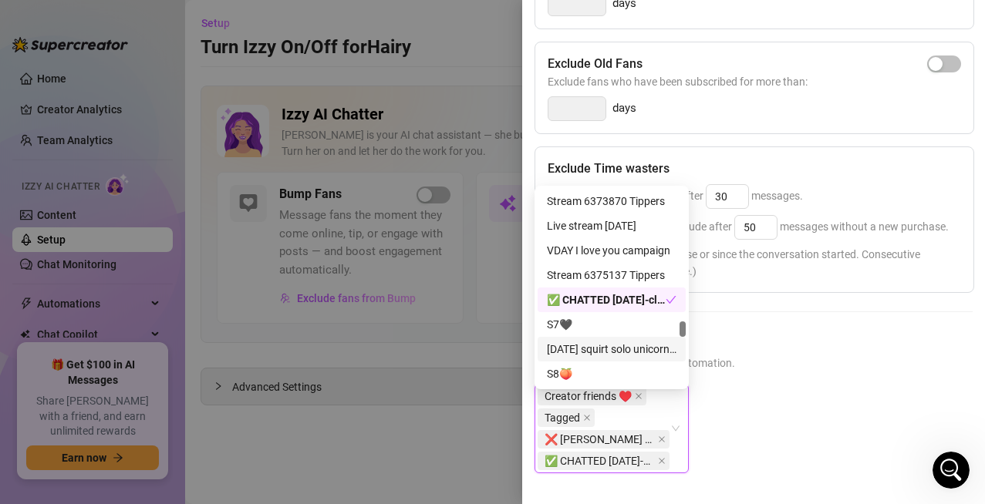
click at [823, 436] on div "Creator friends ♥️, Tagged, ❌ [PERSON_NAME] chat only, ✅ CHATTED [DATE]-clear o…" at bounding box center [753, 441] width 438 height 114
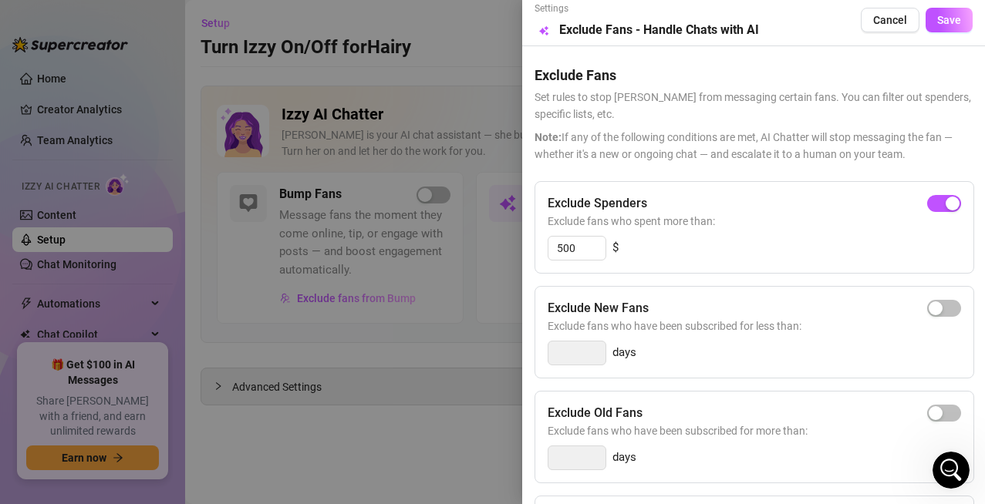
scroll to position [0, 0]
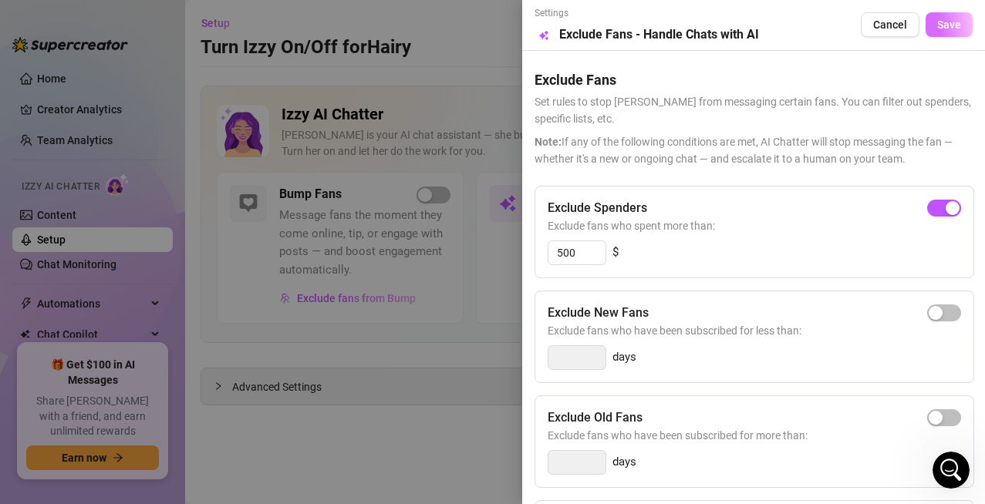
click at [945, 32] on button "Save" at bounding box center [948, 24] width 47 height 25
